Goal: Find specific page/section: Find specific page/section

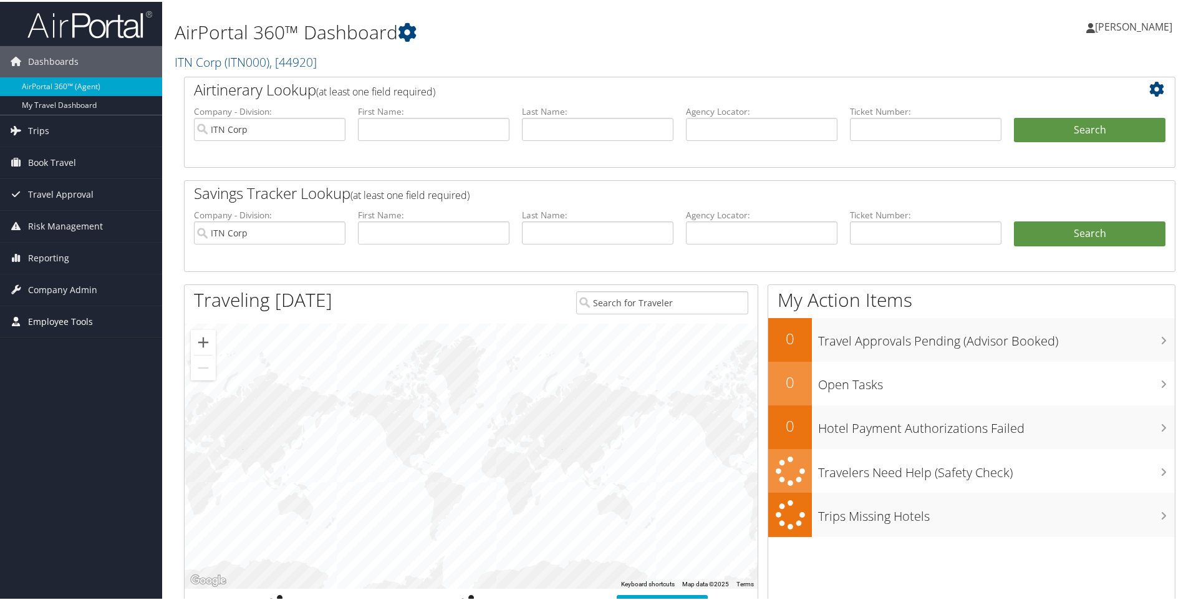
click at [79, 319] on span "Employee Tools" at bounding box center [60, 319] width 65 height 31
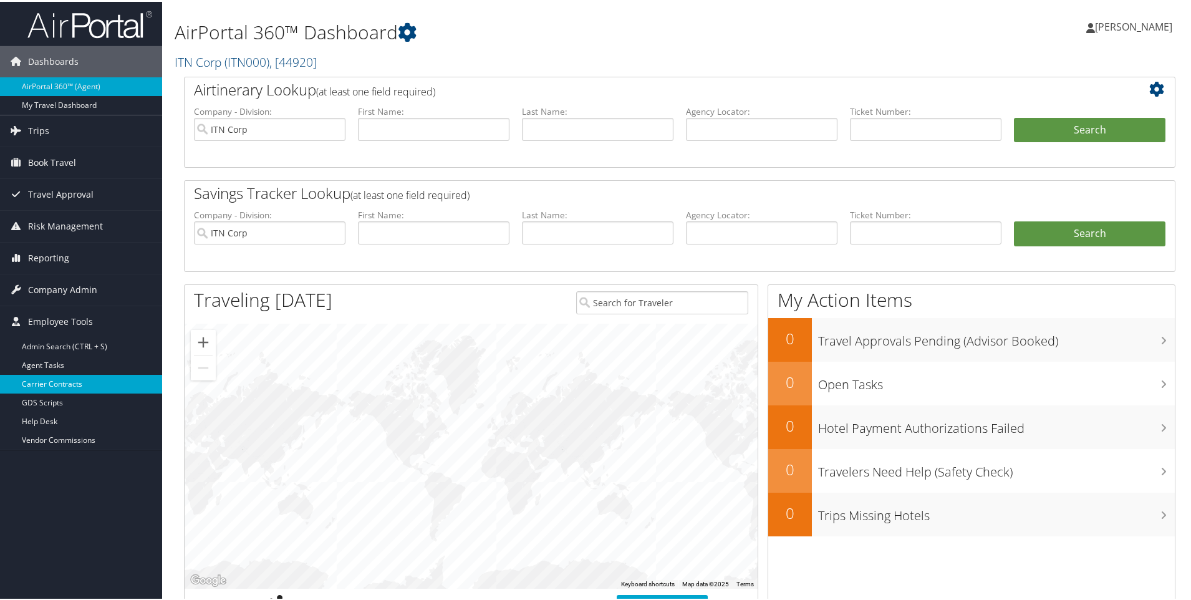
click at [69, 378] on link "Carrier Contracts" at bounding box center [81, 382] width 162 height 19
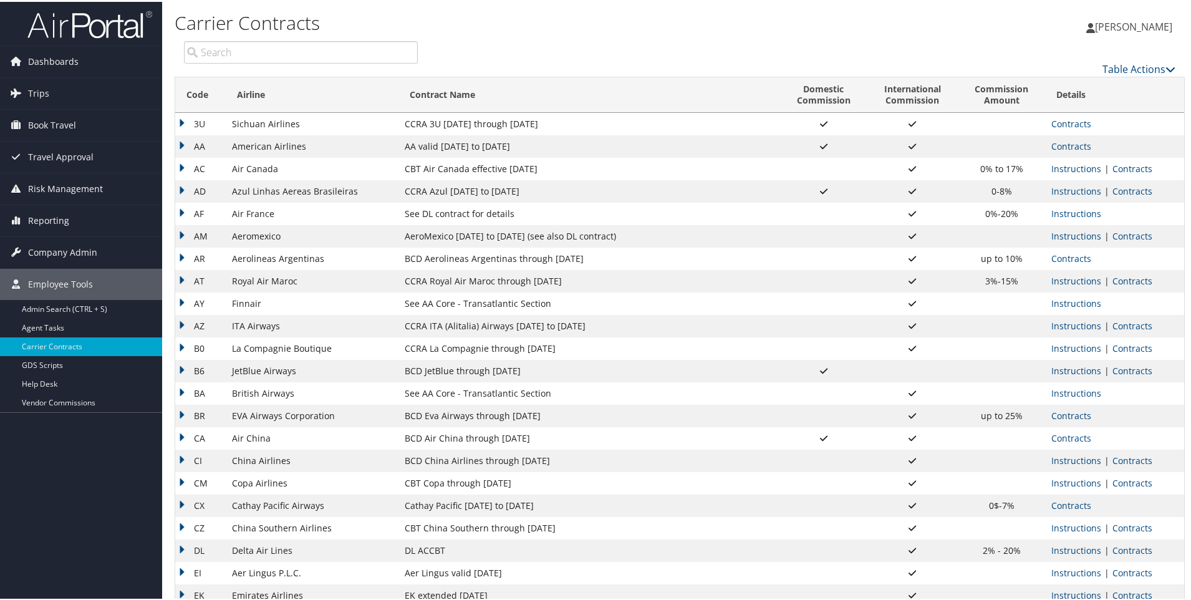
click at [256, 62] on input "search" at bounding box center [301, 50] width 234 height 22
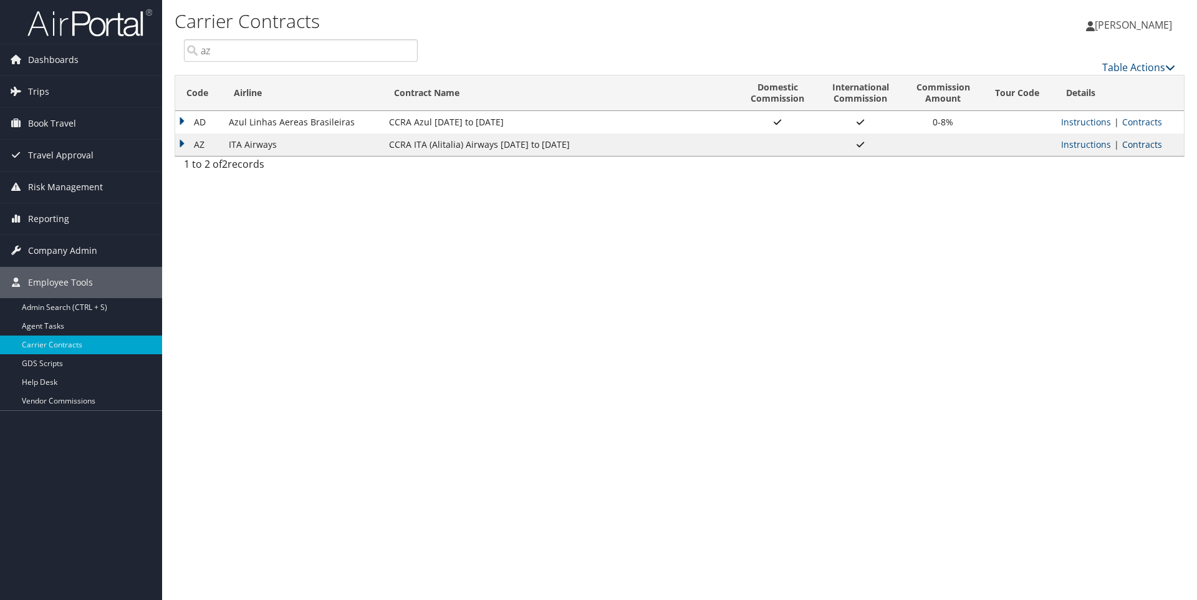
type input "az"
click at [1142, 150] on link "Contracts" at bounding box center [1142, 144] width 40 height 12
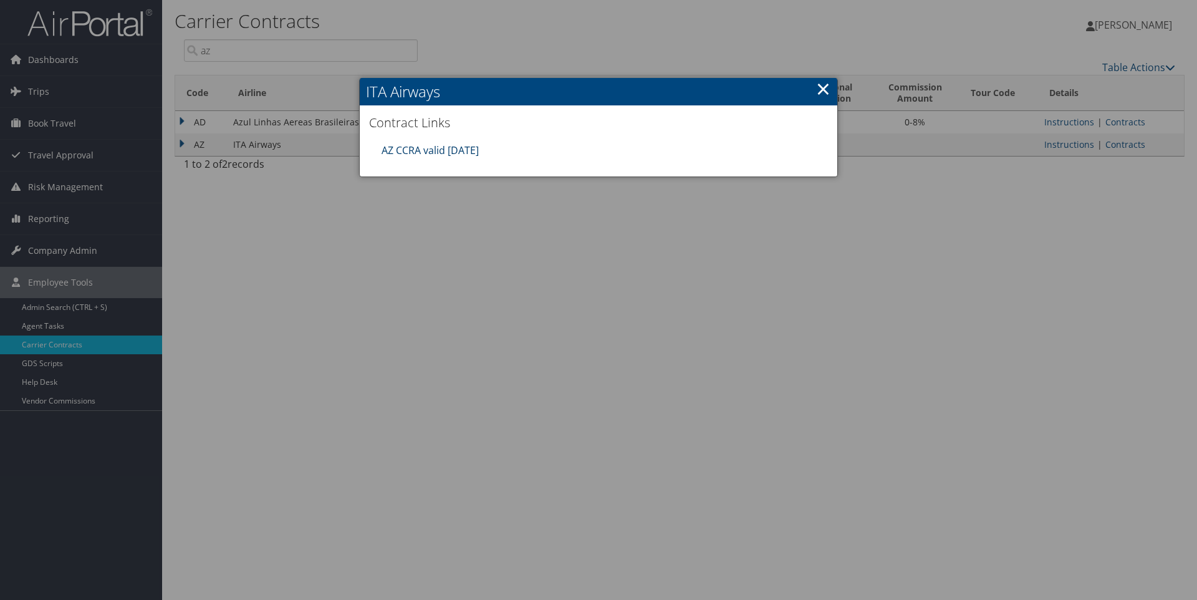
click at [426, 157] on link "AZ CCRA valid [DATE]" at bounding box center [430, 150] width 97 height 14
